Goal: Task Accomplishment & Management: Manage account settings

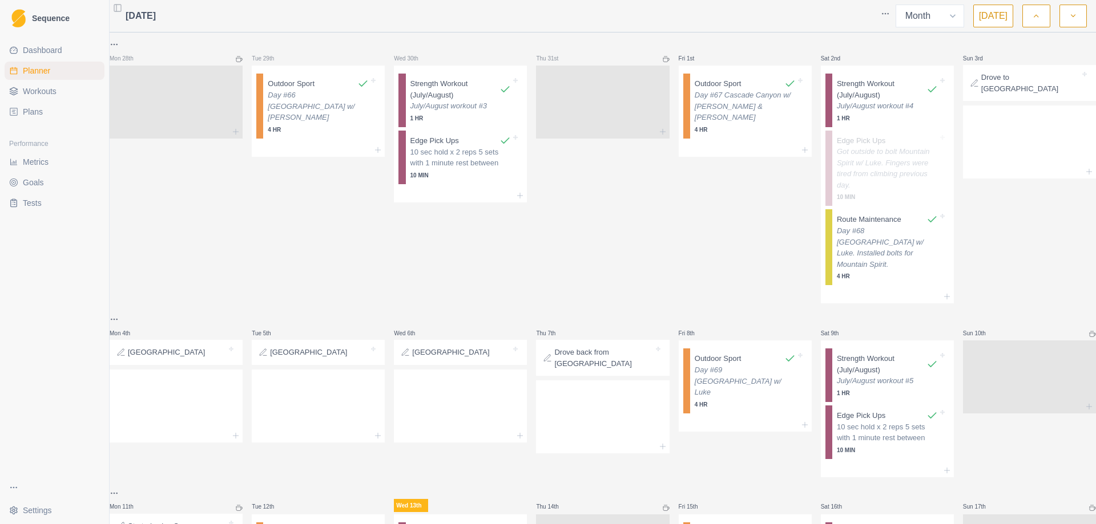
select select "month"
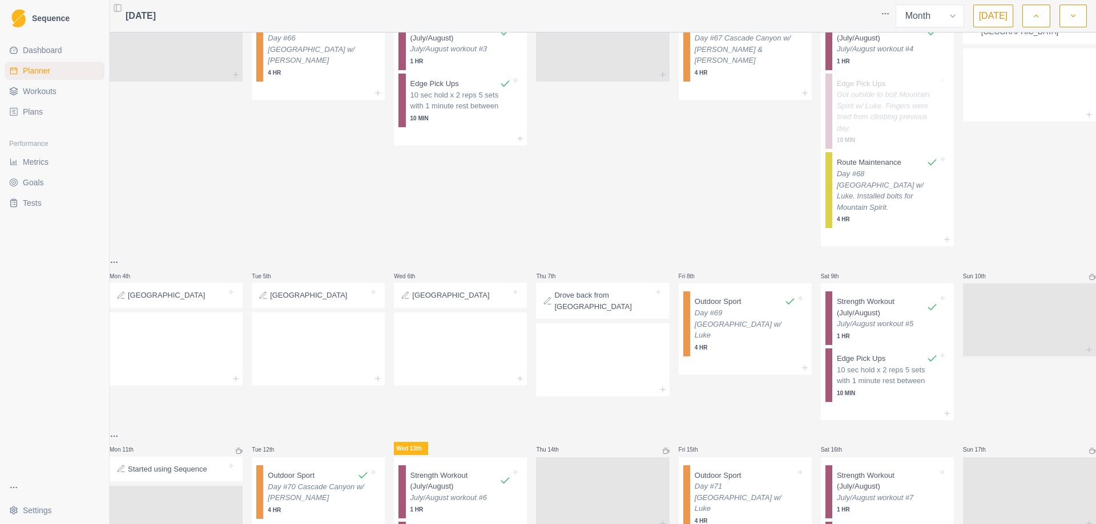
scroll to position [114, 0]
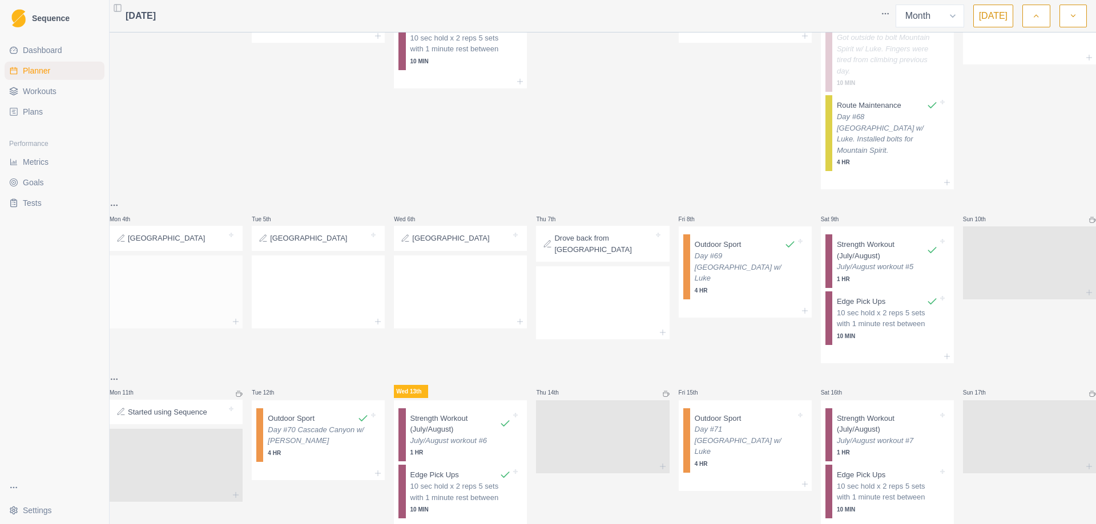
click at [235, 307] on div at bounding box center [176, 290] width 133 height 50
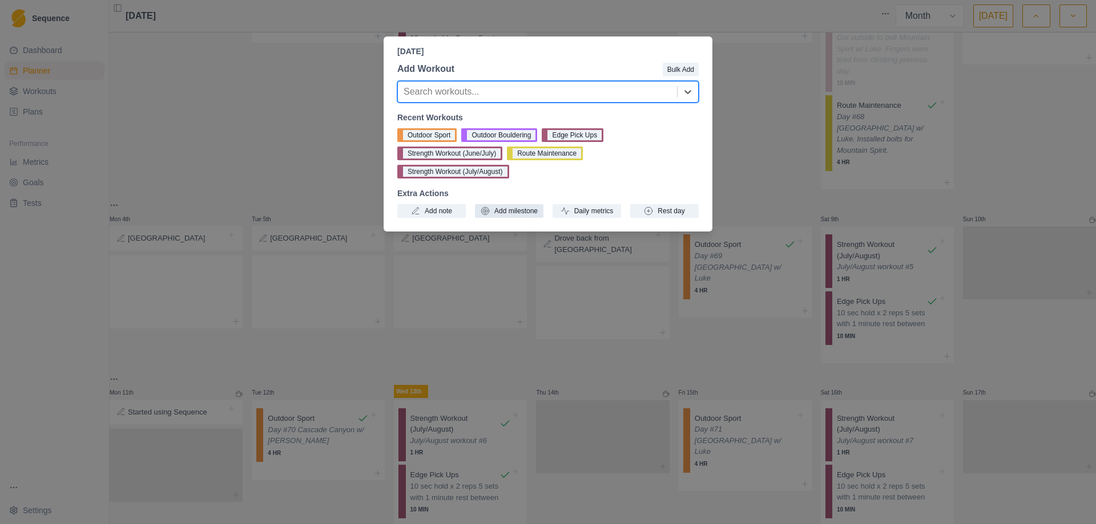
click at [502, 204] on button "Add milestone" at bounding box center [509, 211] width 68 height 14
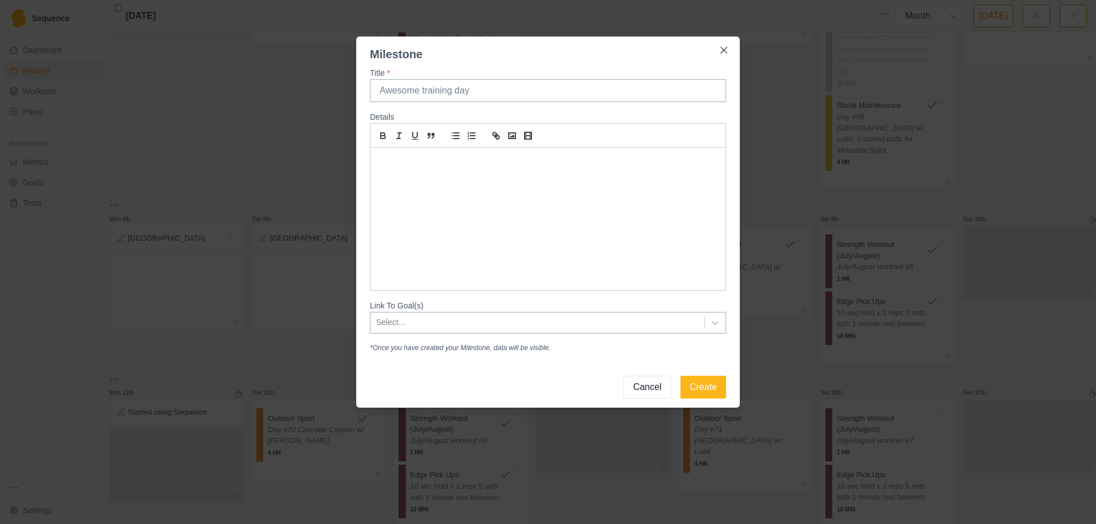
click at [661, 381] on button "Cancel" at bounding box center [647, 387] width 48 height 23
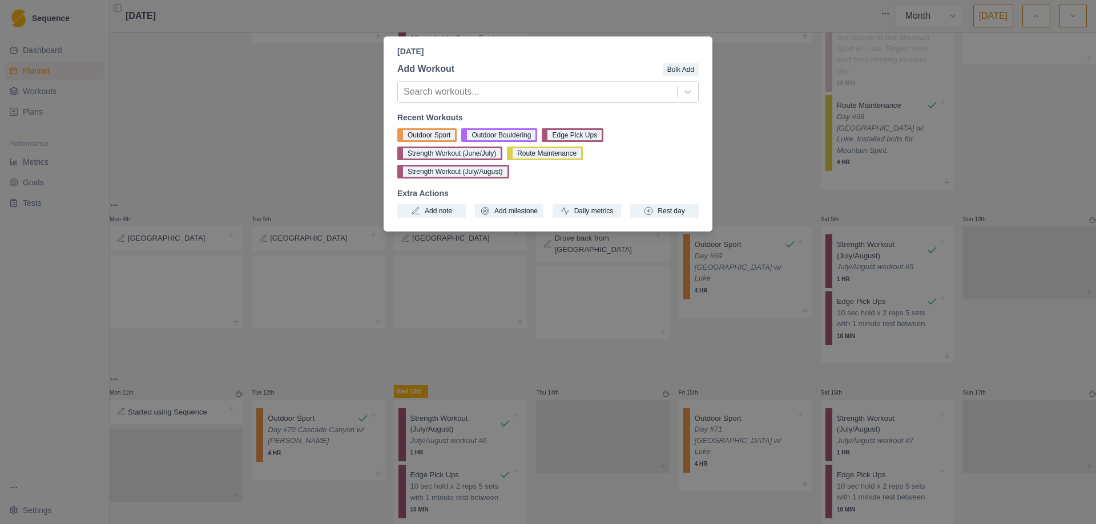
click at [796, 114] on div "[DATE] Add Workout Bulk Add Search workouts... Recent Workouts Outdoor Sport Ou…" at bounding box center [548, 262] width 1096 height 524
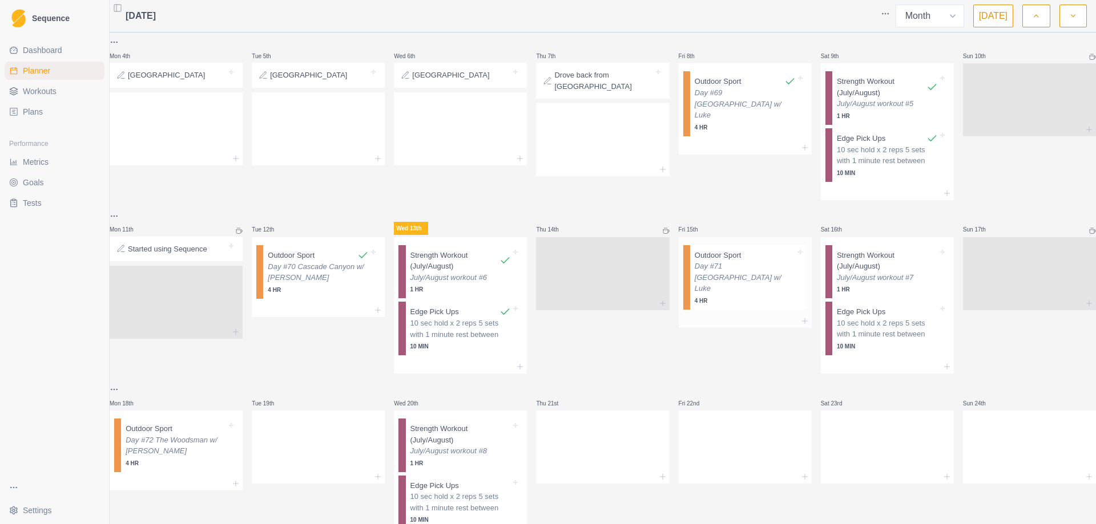
scroll to position [285, 0]
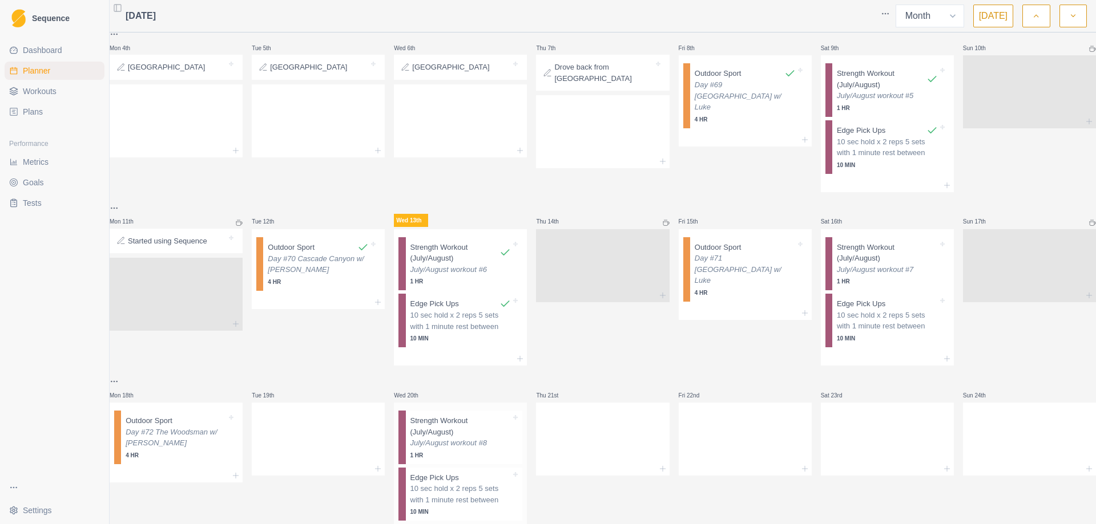
click at [463, 433] on p "Strength Workout (July/August)" at bounding box center [460, 426] width 101 height 22
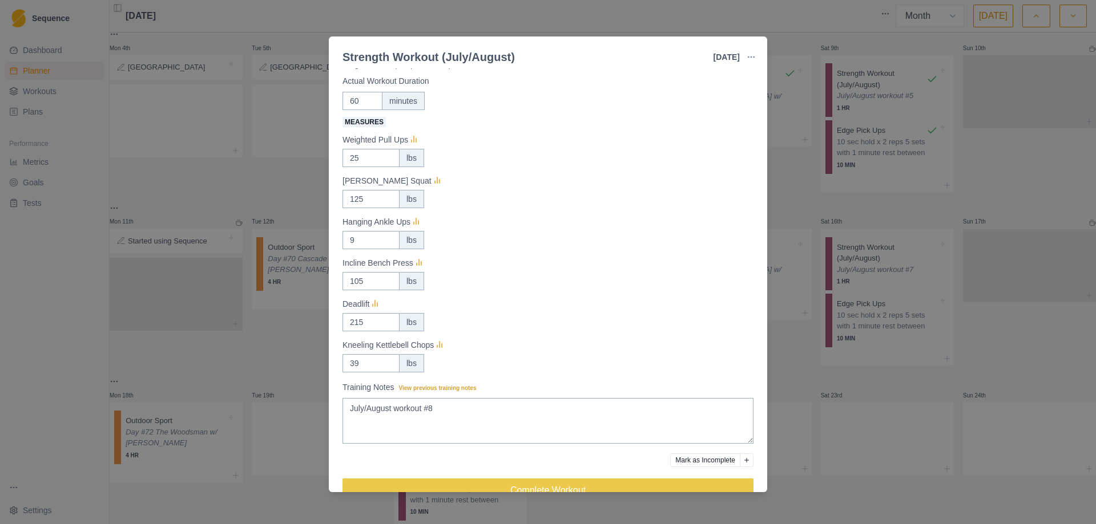
scroll to position [57, 0]
click at [975, 346] on div "Strength Workout (July/August) [DATE] Link To Goal View Workout Metrics Edit Or…" at bounding box center [548, 262] width 1096 height 524
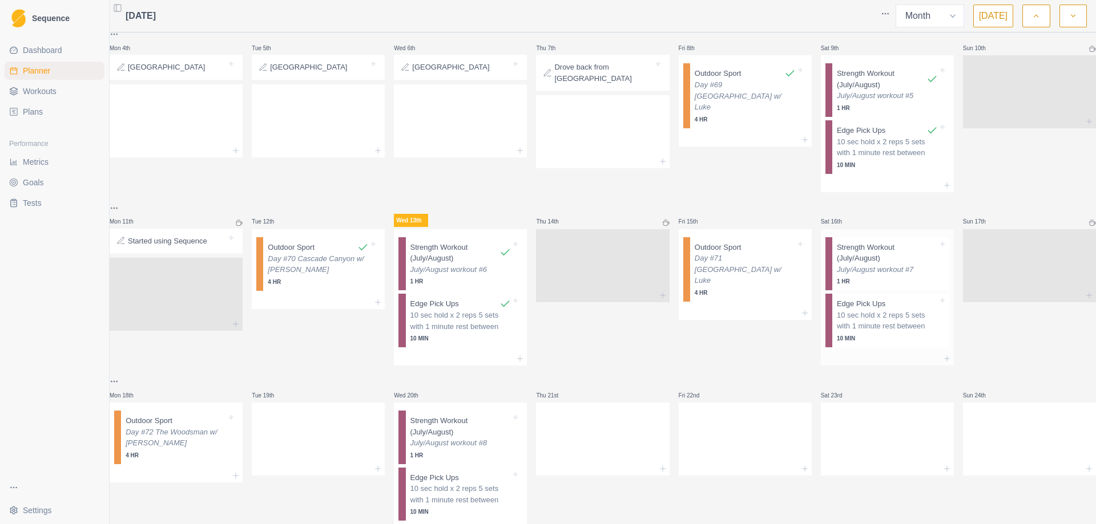
click at [883, 264] on p "July/August workout #7" at bounding box center [887, 269] width 101 height 11
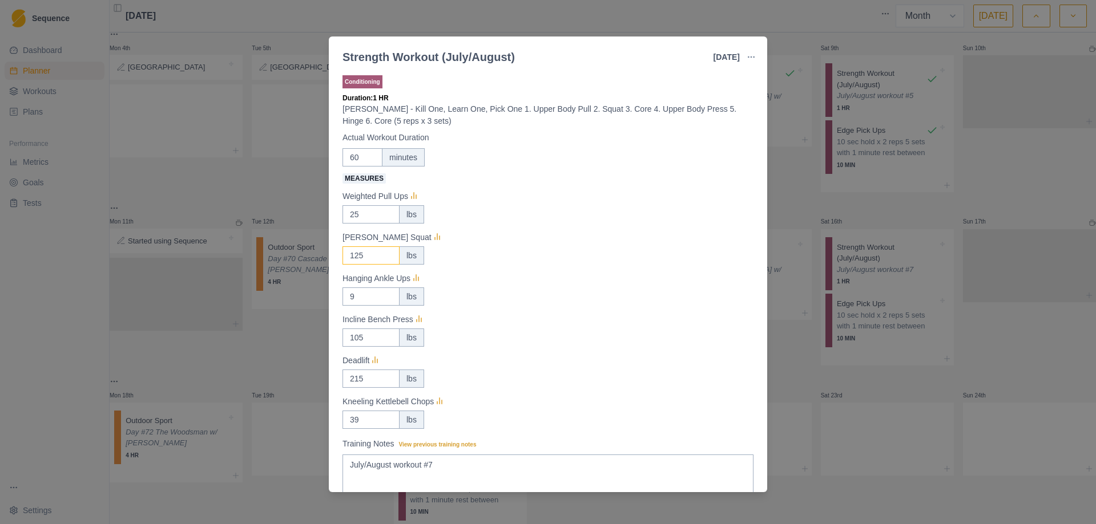
click at [371, 224] on input "125" at bounding box center [370, 214] width 57 height 18
click at [363, 224] on input "39" at bounding box center [370, 214] width 57 height 18
type input "3"
type input "40"
click at [368, 224] on input "9" at bounding box center [370, 214] width 57 height 18
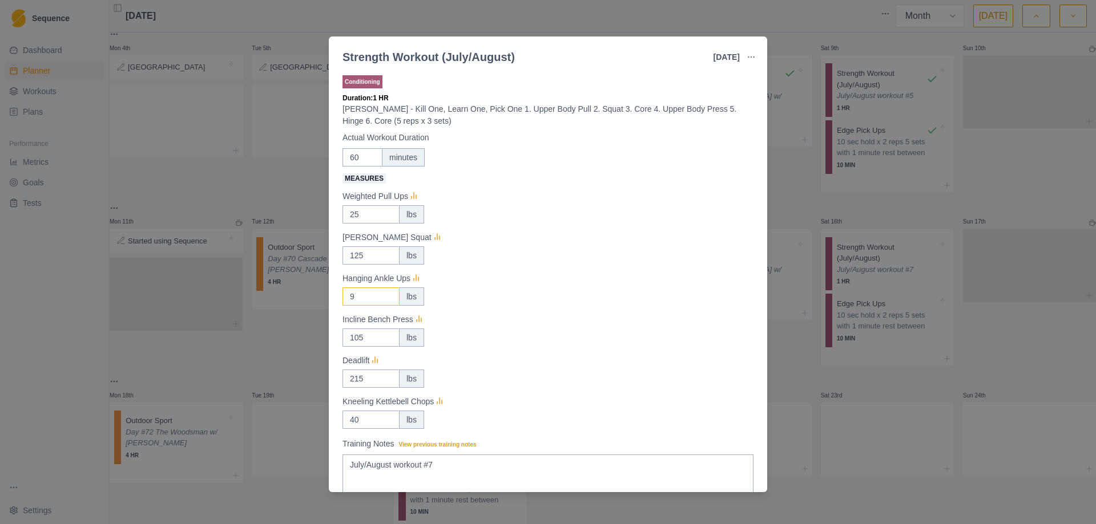
click at [368, 224] on input "9" at bounding box center [370, 214] width 57 height 18
type input "10"
click at [364, 224] on input "125" at bounding box center [370, 214] width 57 height 18
type input "145"
click at [370, 224] on input "105" at bounding box center [370, 214] width 57 height 18
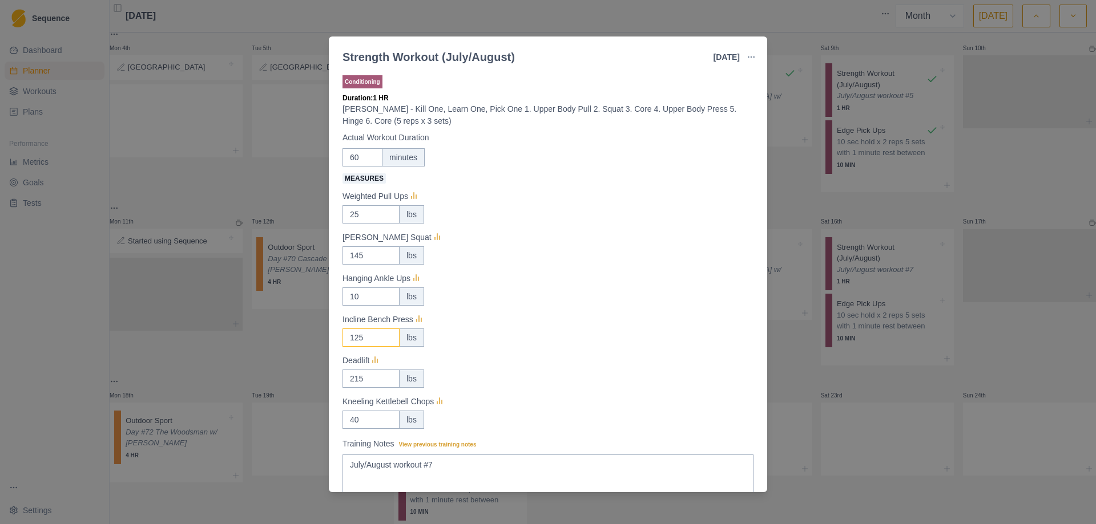
type input "125"
click at [533, 332] on div "125 lbs" at bounding box center [547, 338] width 411 height 18
click at [788, 382] on div "Strength Workout (July/August) [DATE] Link To Goal View Workout Metrics Edit Or…" at bounding box center [548, 262] width 1096 height 524
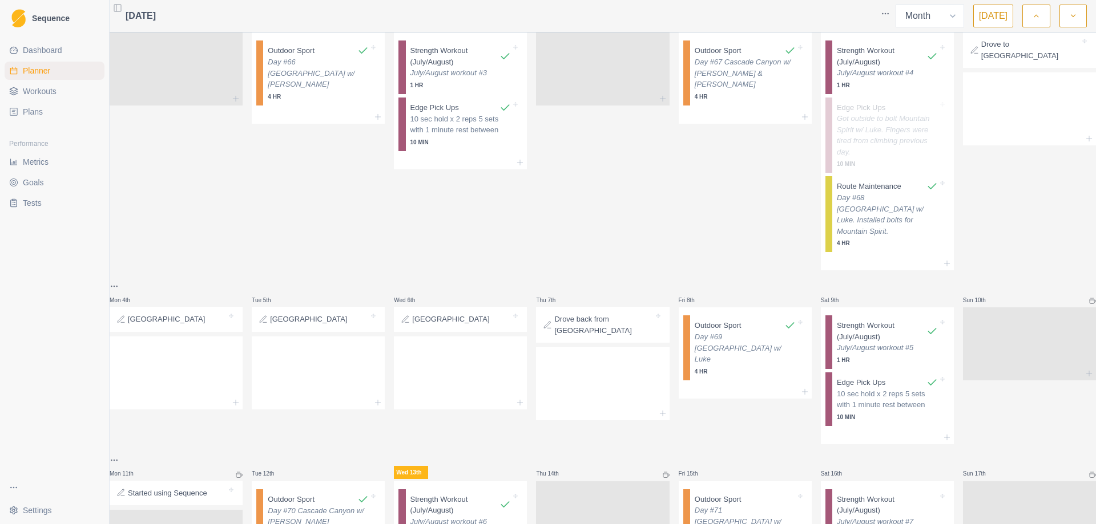
scroll to position [0, 0]
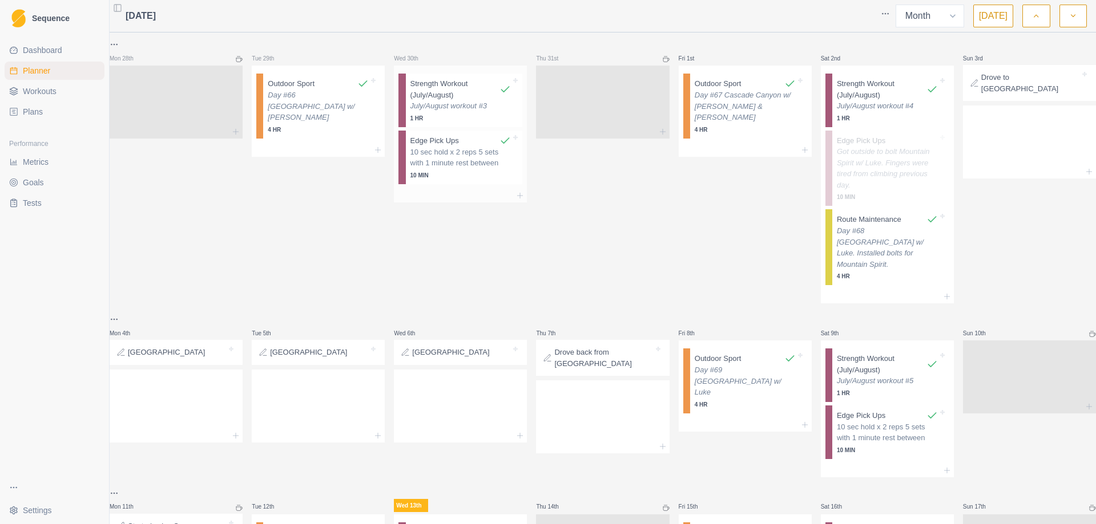
click at [446, 163] on p "10 sec hold x 2 reps 5 sets with 1 minute rest between" at bounding box center [460, 158] width 101 height 22
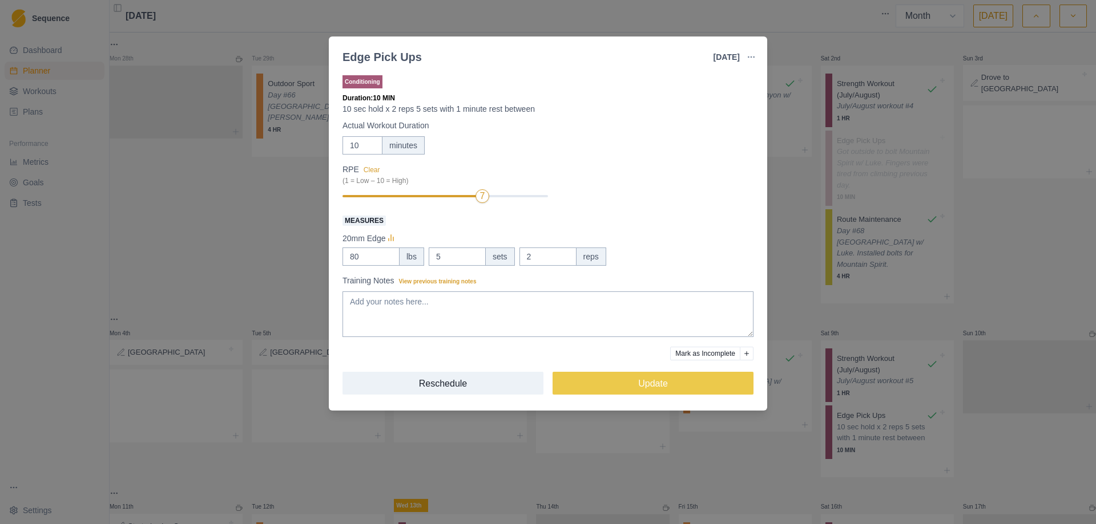
click at [850, 311] on div "Edge Pick Ups [DATE] Link To Goal View Workout Metrics Edit Original Workout Re…" at bounding box center [548, 262] width 1096 height 524
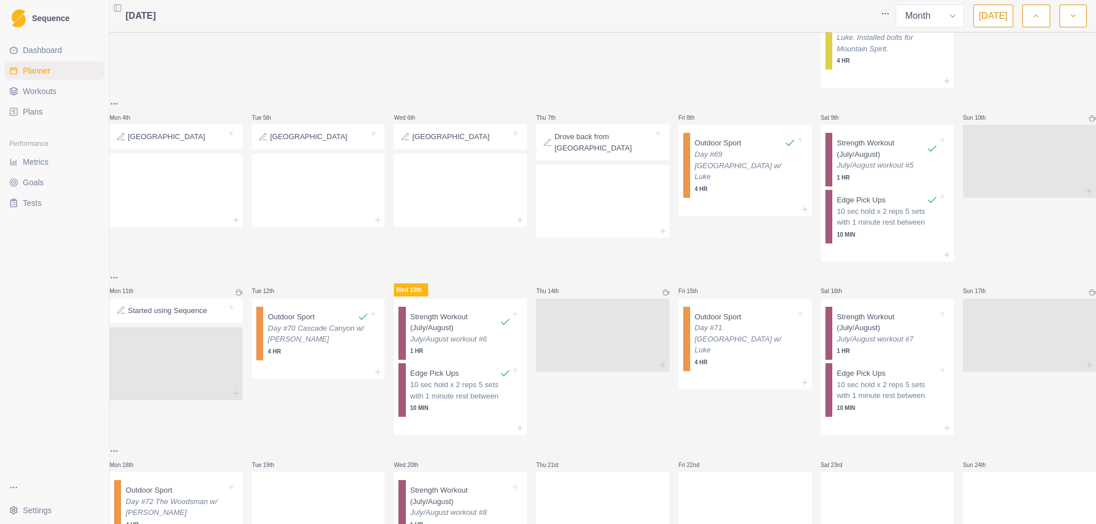
scroll to position [228, 0]
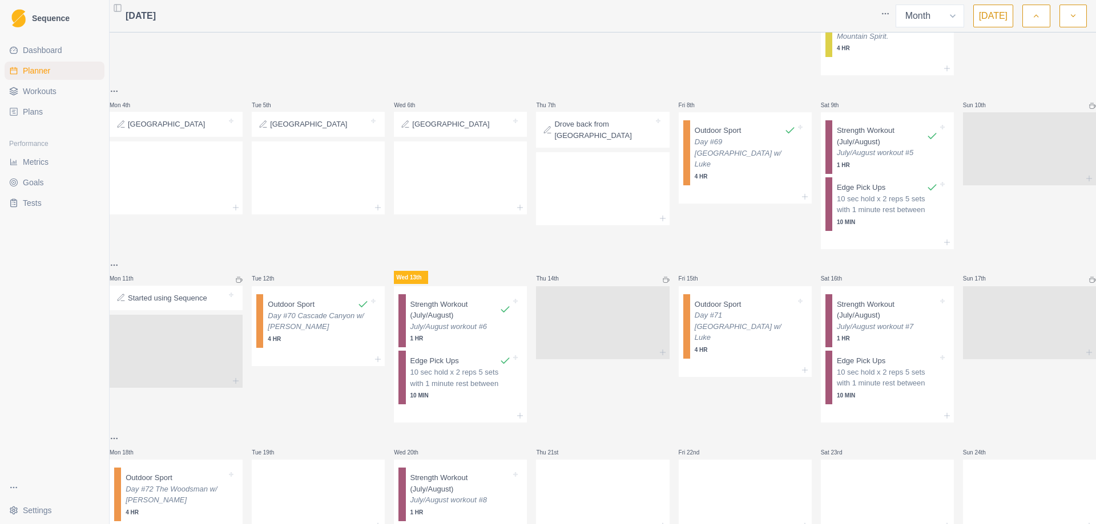
click at [41, 163] on span "Metrics" at bounding box center [36, 161] width 26 height 11
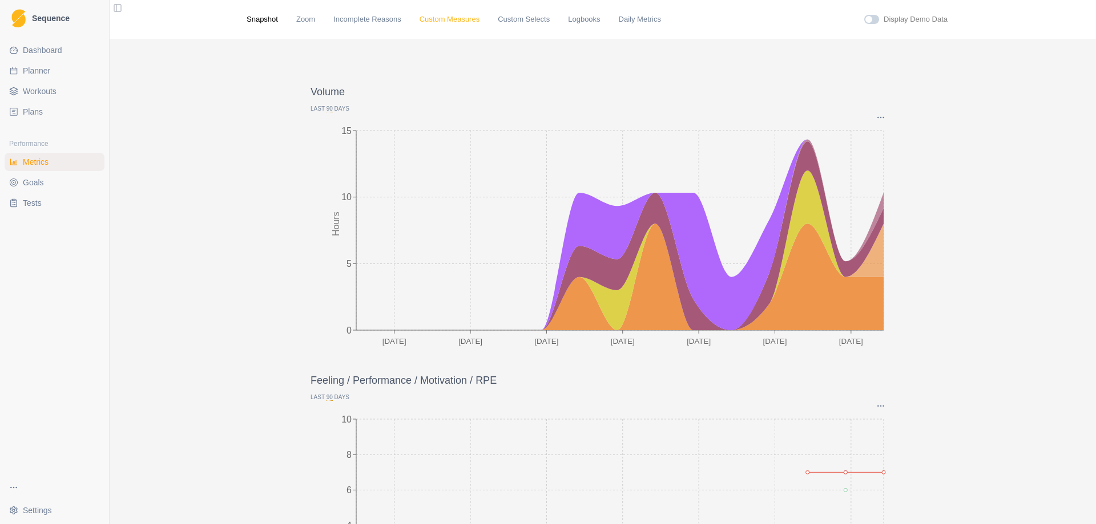
click at [438, 19] on link "Custom Measures" at bounding box center [449, 19] width 60 height 11
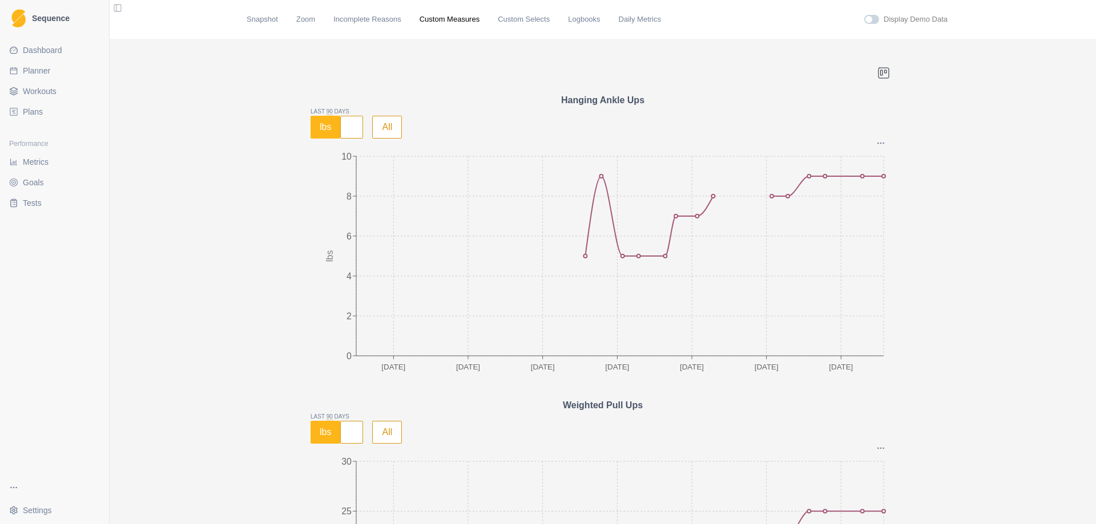
click at [34, 69] on span "Planner" at bounding box center [36, 70] width 27 height 11
select select "month"
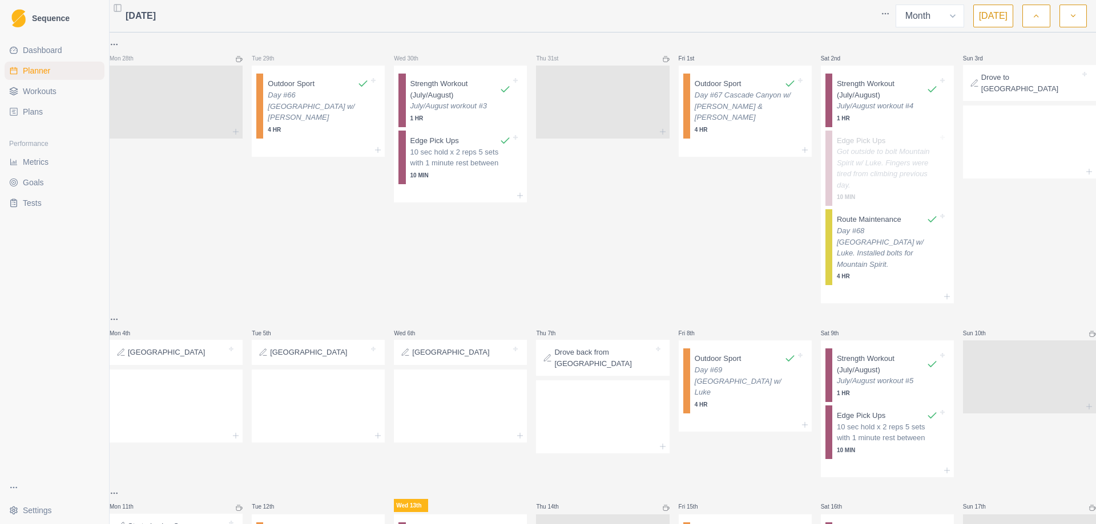
click at [1042, 15] on button "button" at bounding box center [1035, 16] width 27 height 23
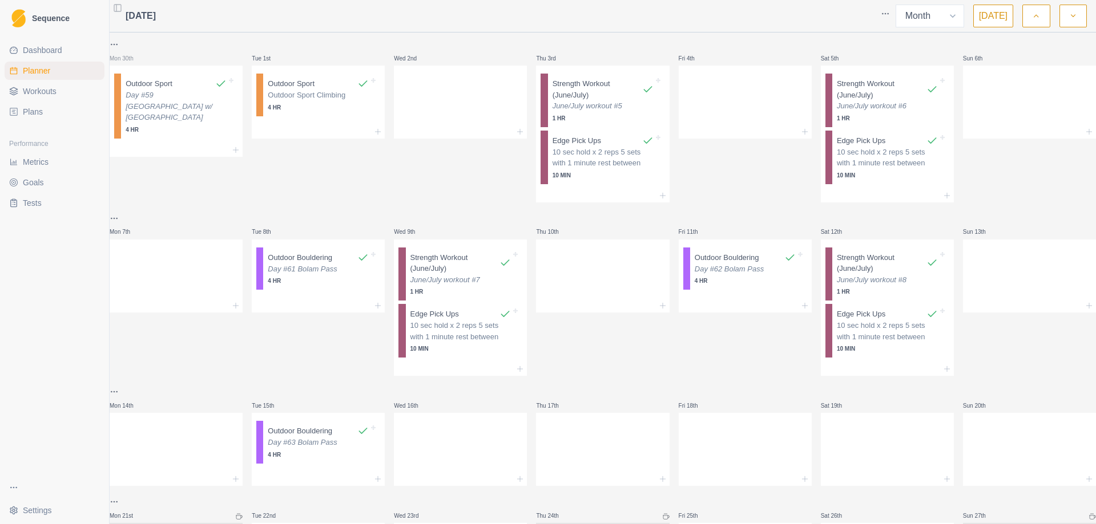
click at [1044, 14] on button "button" at bounding box center [1035, 16] width 27 height 23
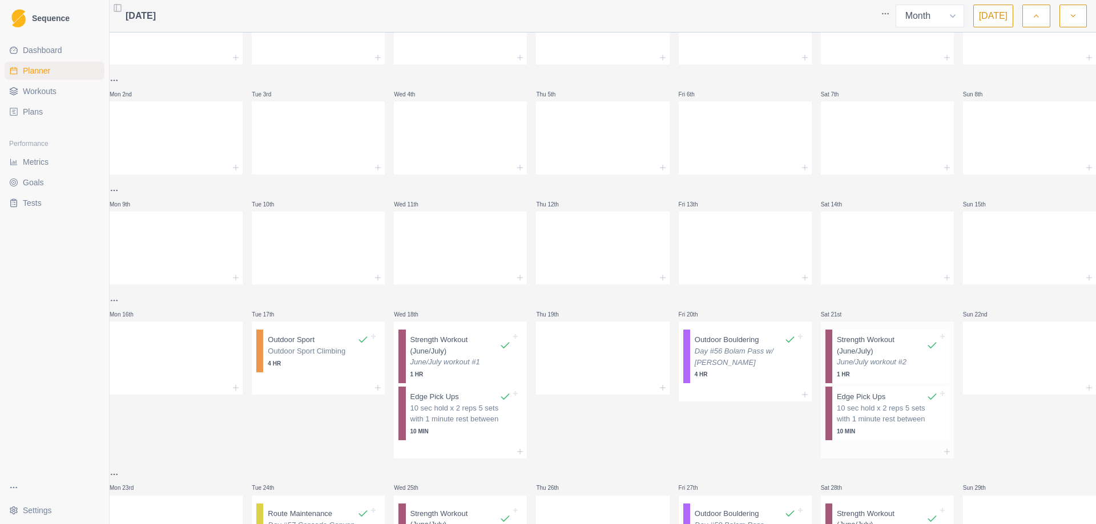
scroll to position [114, 0]
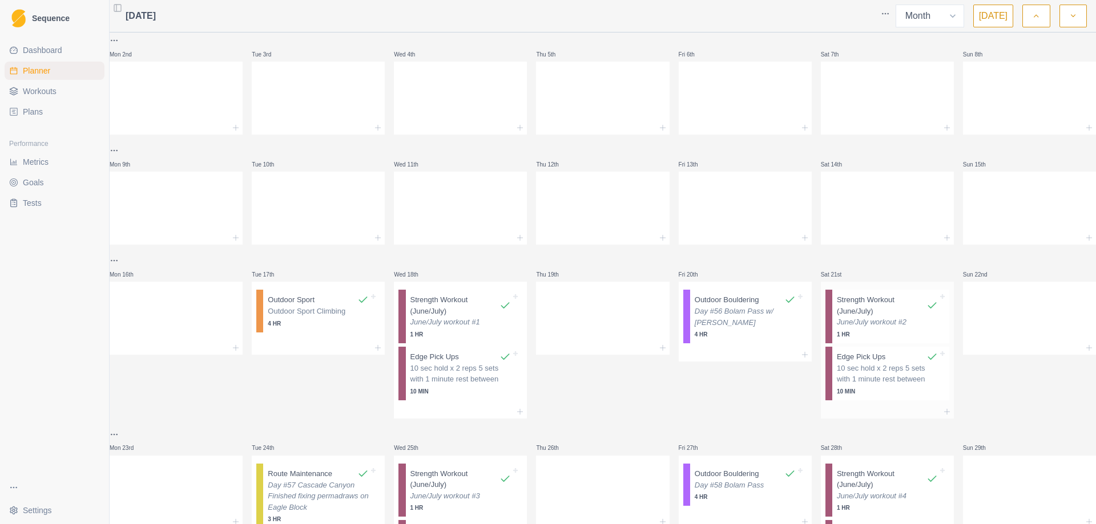
click at [868, 314] on p "Strength Workout (June/July)" at bounding box center [882, 305] width 90 height 22
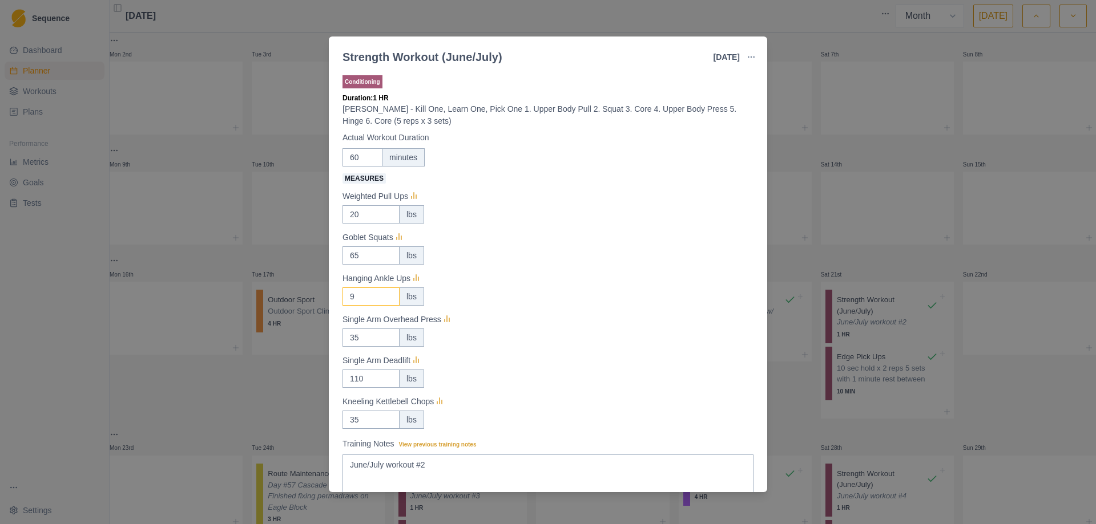
click at [355, 224] on input "9" at bounding box center [370, 214] width 57 height 18
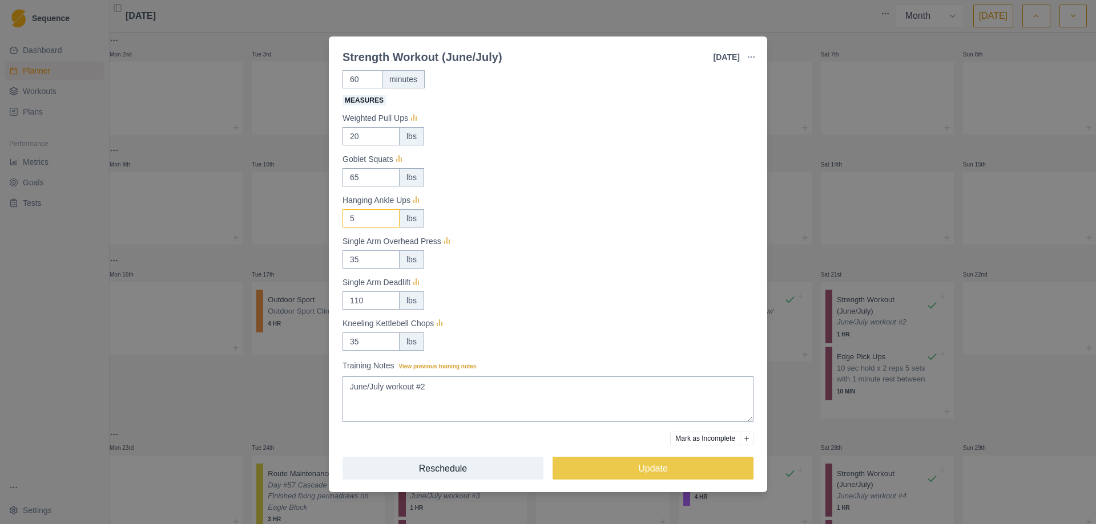
scroll to position [82, 0]
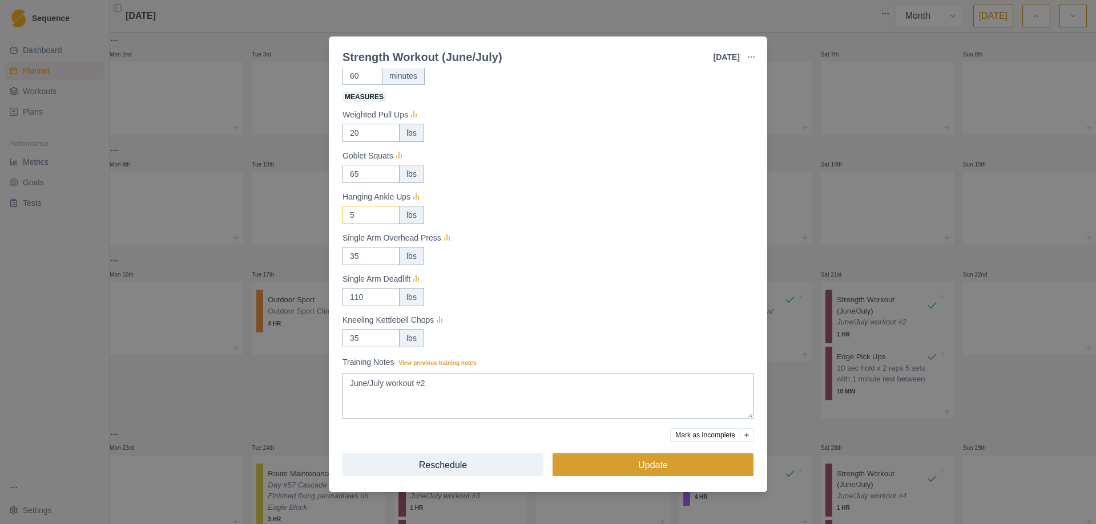
type input "5"
click at [656, 471] on button "Update" at bounding box center [652, 465] width 201 height 23
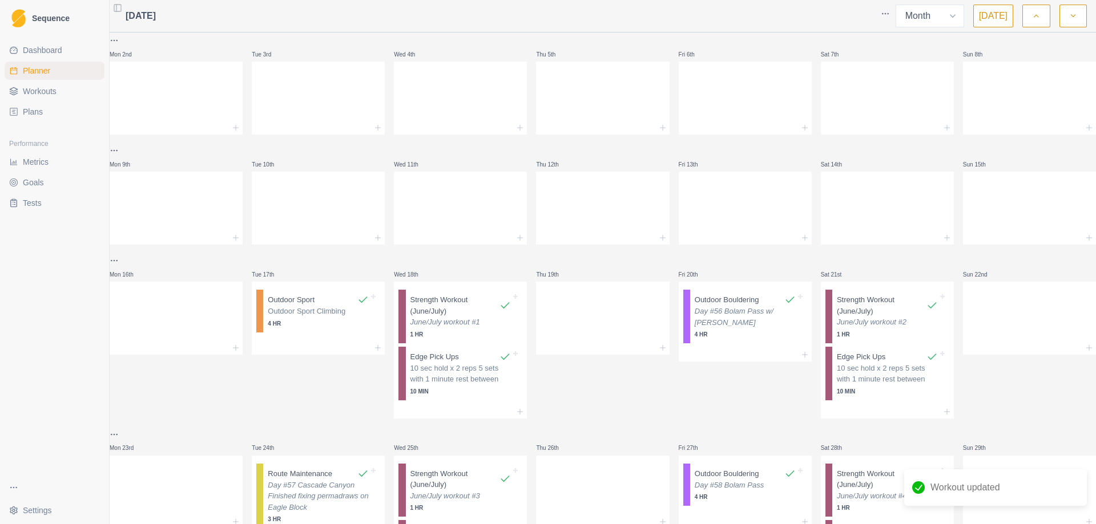
click at [44, 167] on span "Metrics" at bounding box center [36, 161] width 26 height 11
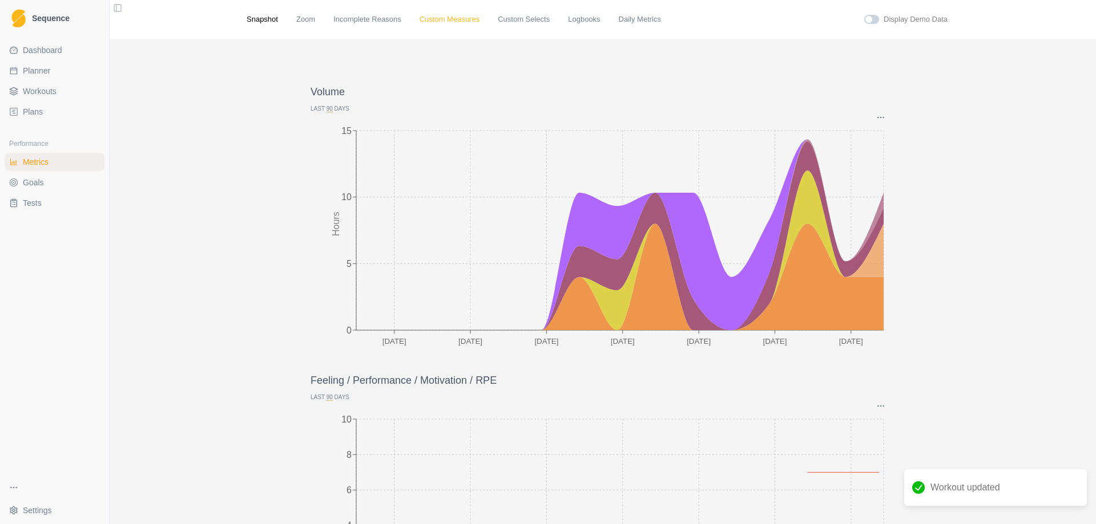
click at [439, 19] on link "Custom Measures" at bounding box center [449, 19] width 60 height 11
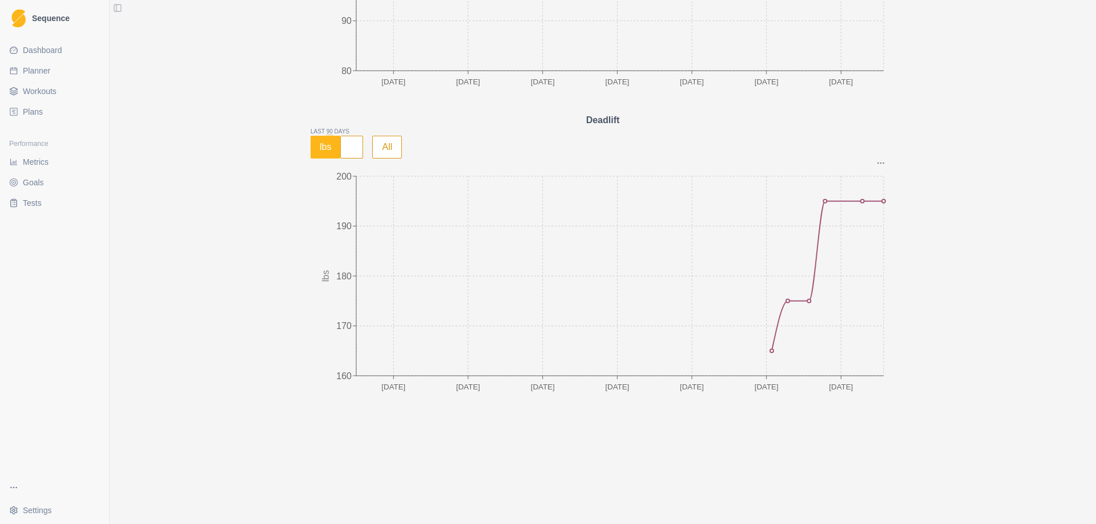
scroll to position [2736, 0]
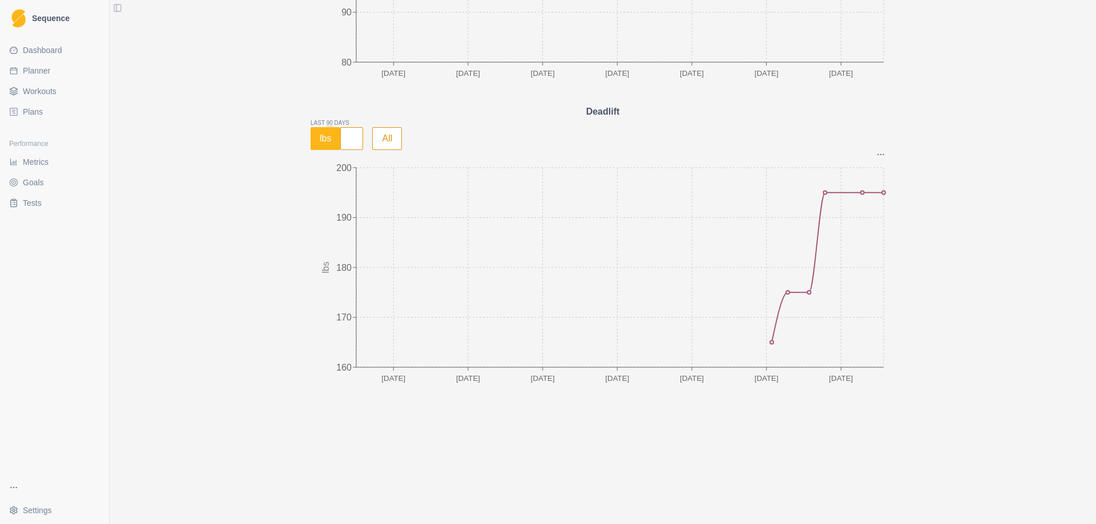
click at [49, 72] on span "Planner" at bounding box center [36, 70] width 27 height 11
select select "month"
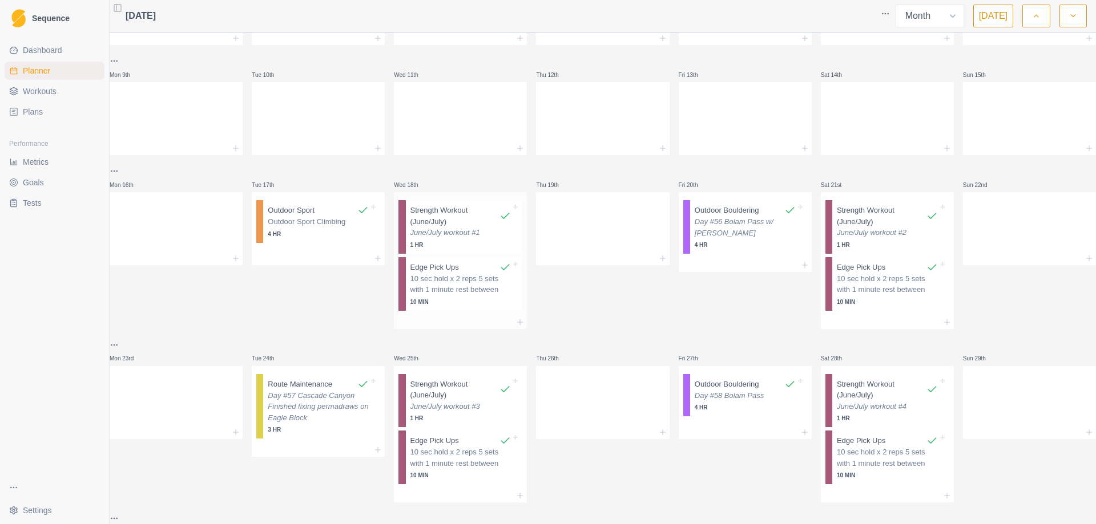
scroll to position [228, 0]
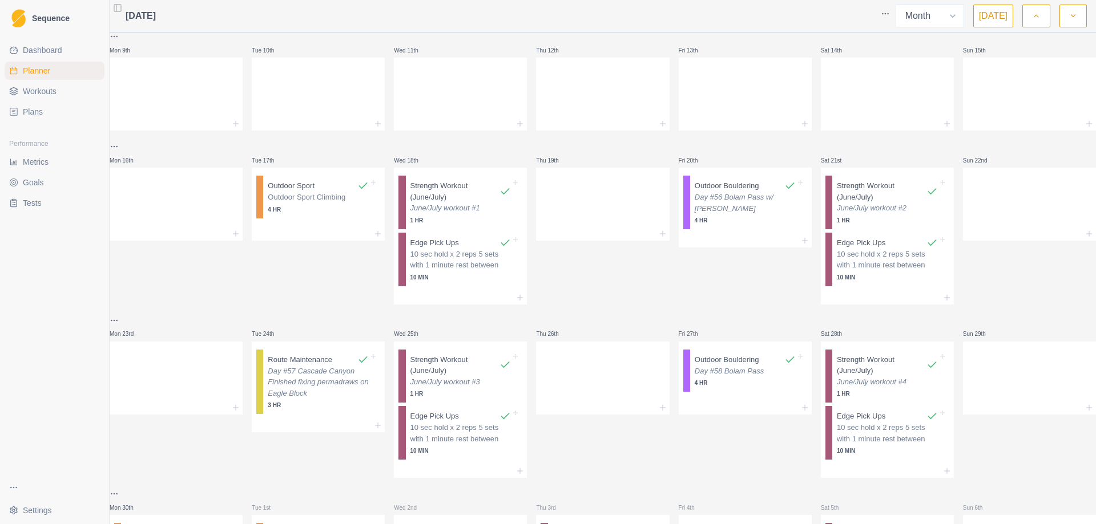
click at [1079, 20] on button "button" at bounding box center [1072, 16] width 27 height 23
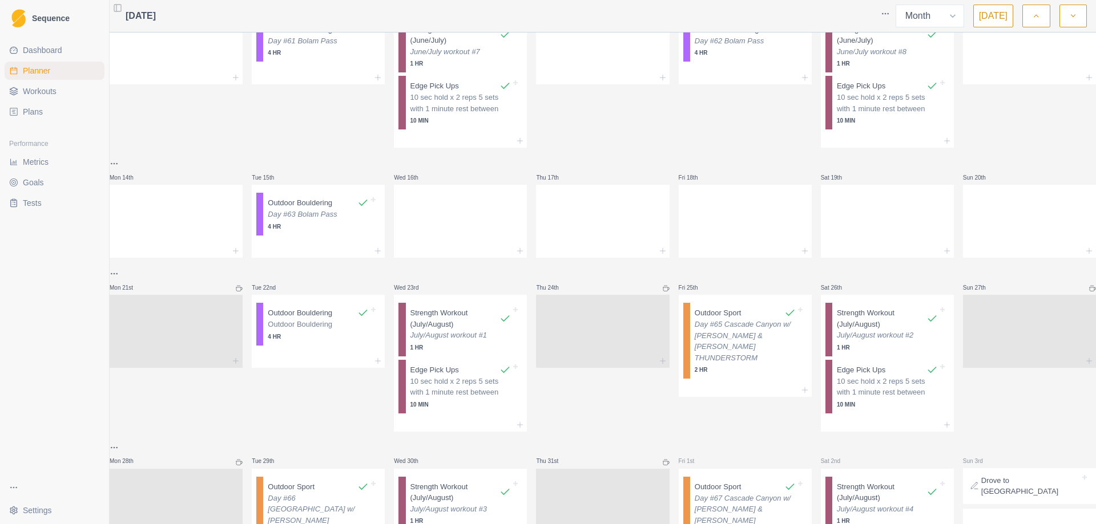
scroll to position [0, 0]
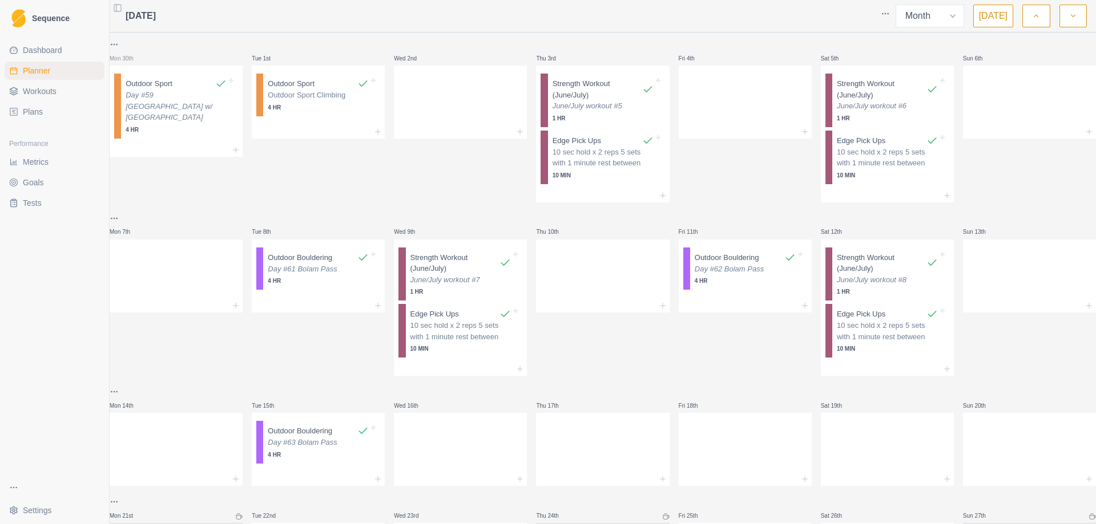
click at [1079, 20] on button "button" at bounding box center [1072, 16] width 27 height 23
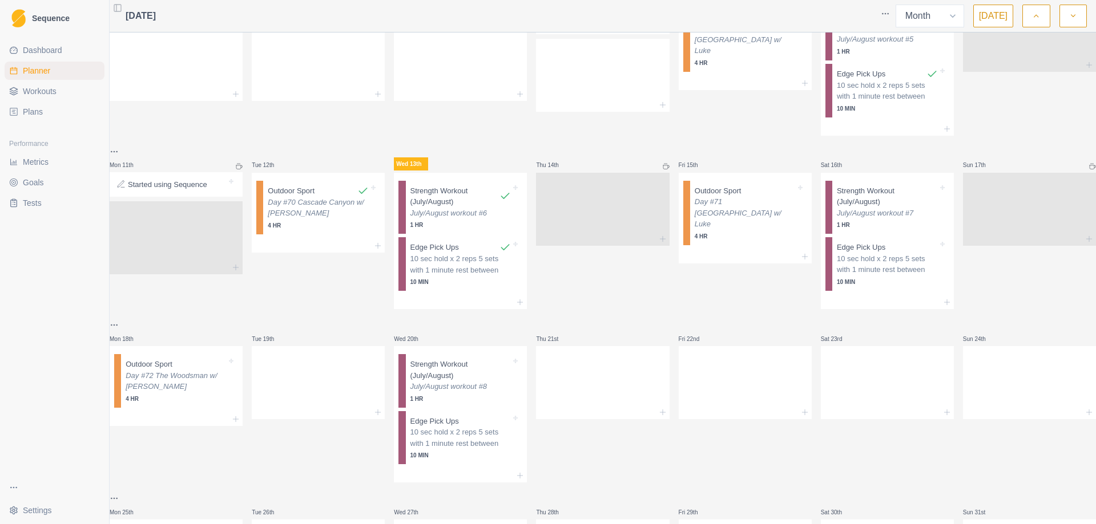
scroll to position [342, 0]
click at [867, 201] on p "Strength Workout (July/August)" at bounding box center [887, 196] width 101 height 22
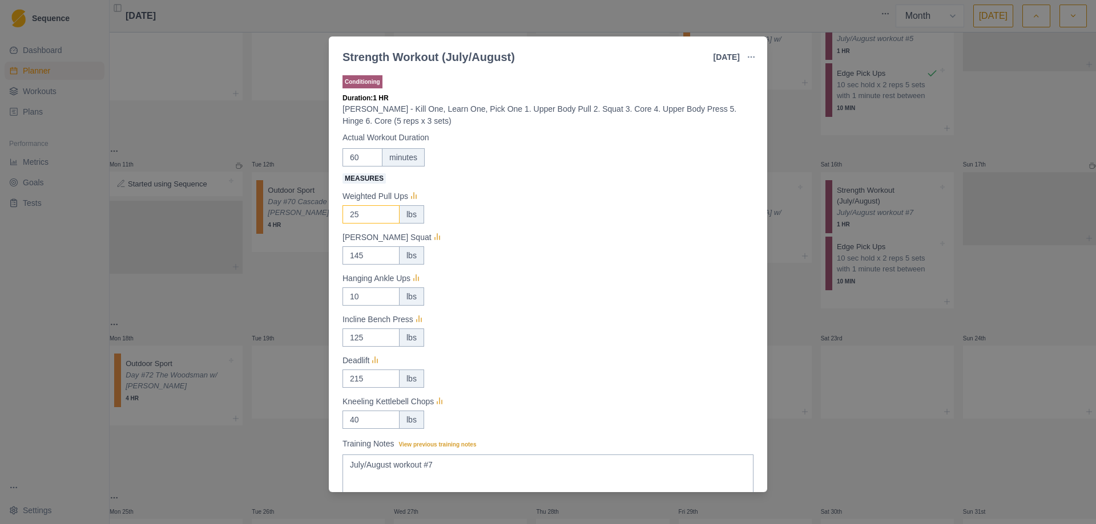
click at [362, 213] on input "25" at bounding box center [370, 214] width 57 height 18
type input "27.5"
click at [543, 238] on div "[PERSON_NAME] Squat" at bounding box center [547, 238] width 411 height 14
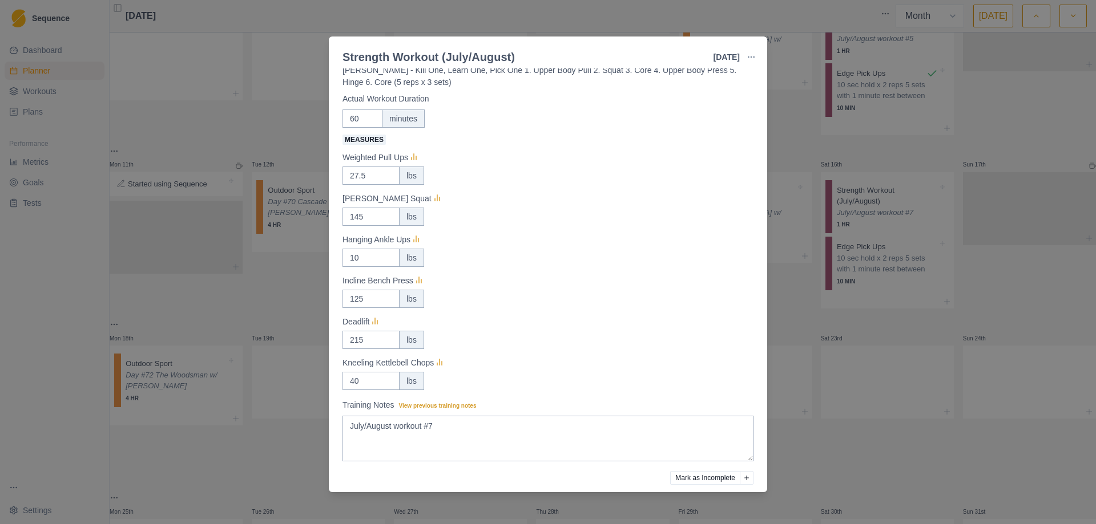
scroll to position [82, 0]
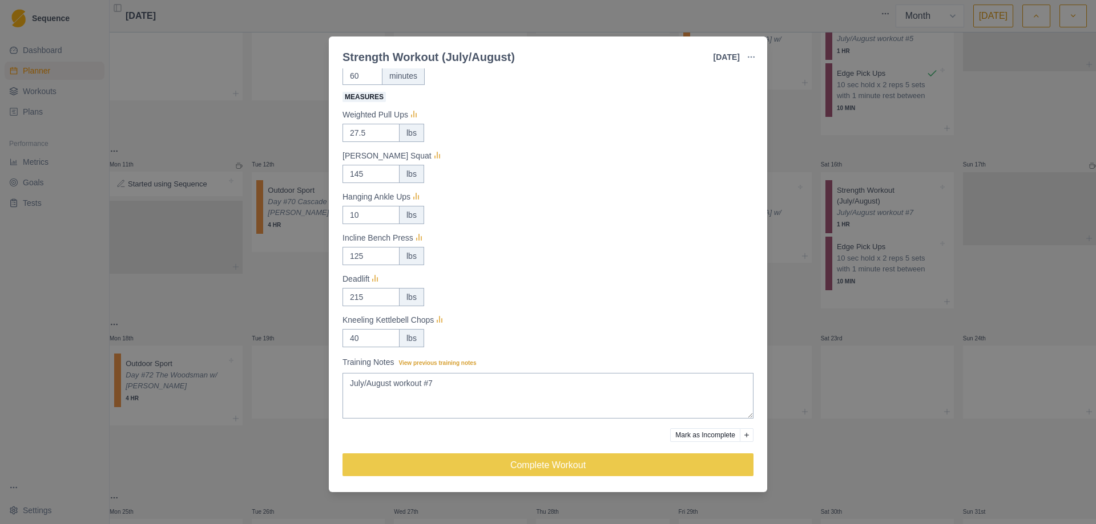
click at [824, 320] on div "Strength Workout (July/August) [DATE] Link To Goal View Workout Metrics Edit Or…" at bounding box center [548, 262] width 1096 height 524
